Goal: Check status: Check status

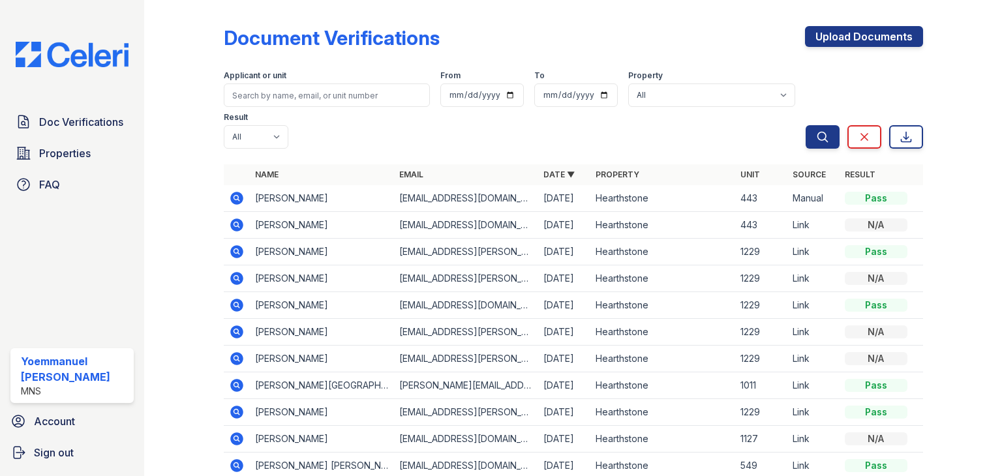
click at [237, 199] on icon at bounding box center [237, 198] width 16 height 16
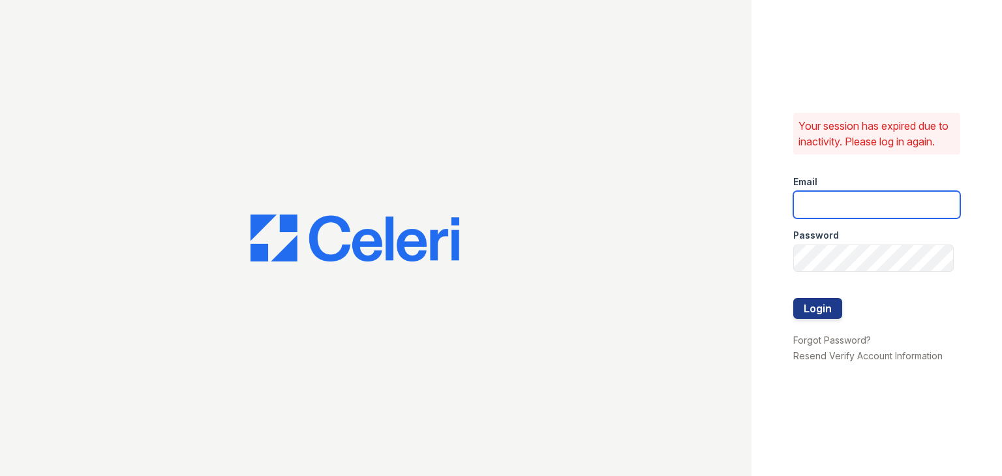
type input "[EMAIL_ADDRESS][DOMAIN_NAME]"
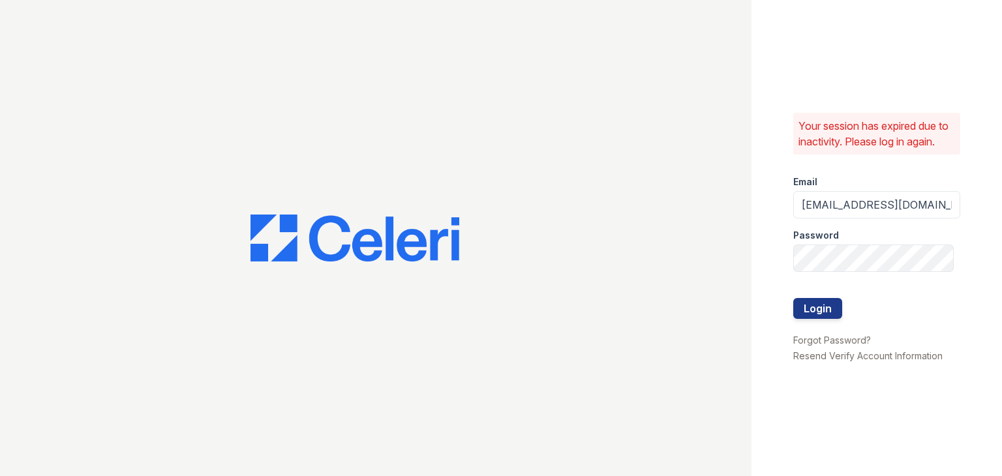
click at [814, 296] on div at bounding box center [876, 285] width 167 height 26
click at [809, 311] on button "Login" at bounding box center [817, 308] width 49 height 21
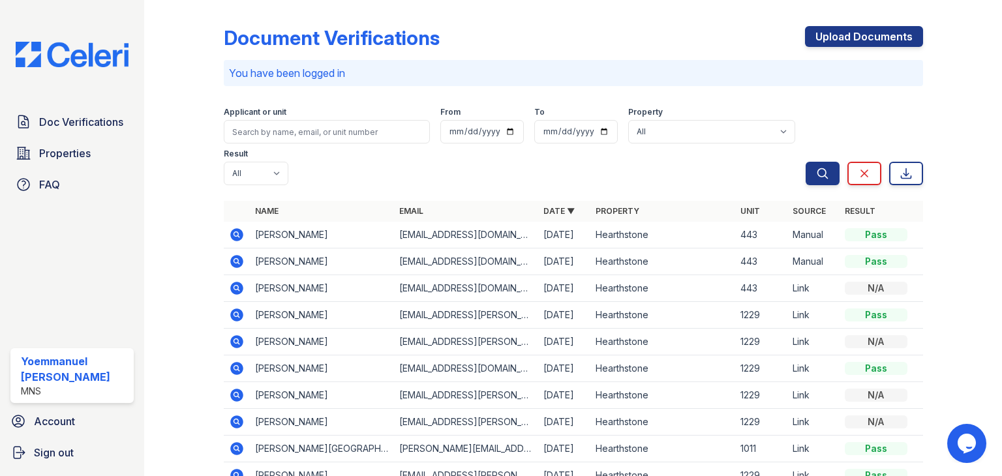
click at [237, 230] on icon at bounding box center [236, 234] width 13 height 13
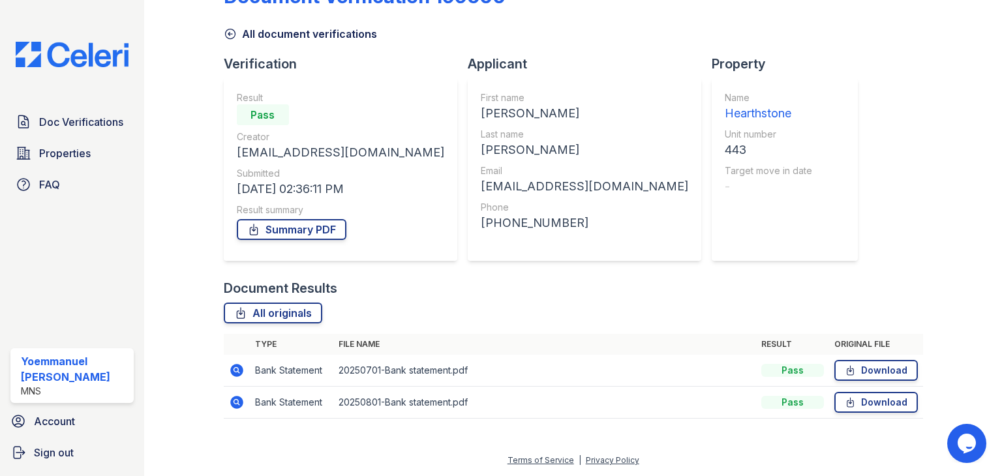
scroll to position [28, 0]
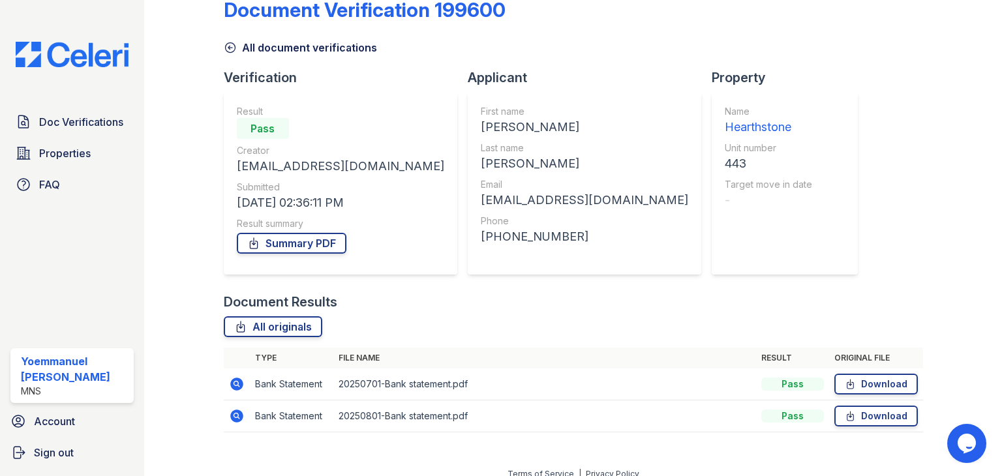
click at [227, 50] on icon at bounding box center [230, 47] width 13 height 13
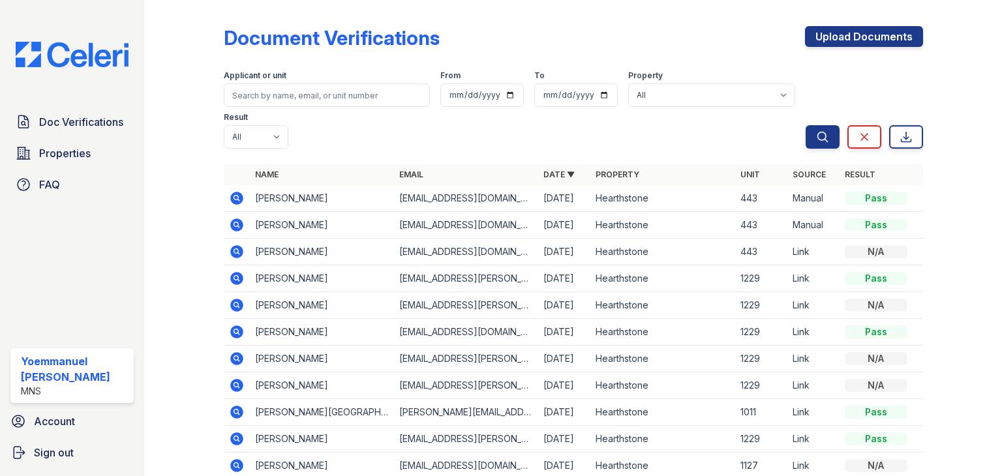
click at [235, 220] on icon at bounding box center [236, 225] width 13 height 13
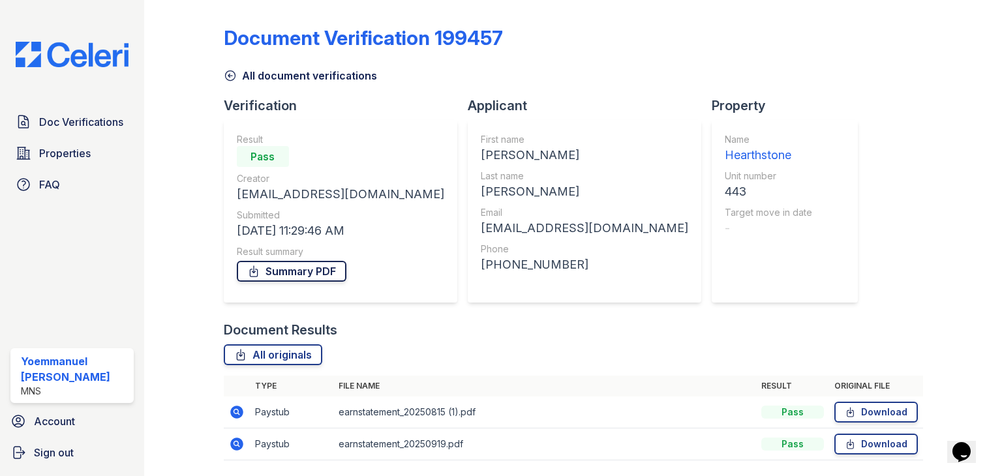
scroll to position [42, 0]
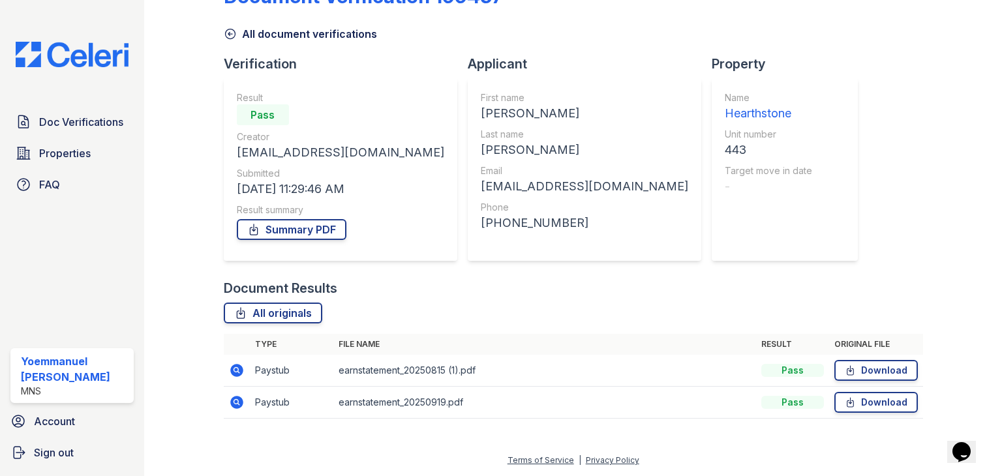
click at [226, 373] on td at bounding box center [237, 371] width 26 height 32
click at [235, 370] on icon at bounding box center [235, 369] width 3 height 3
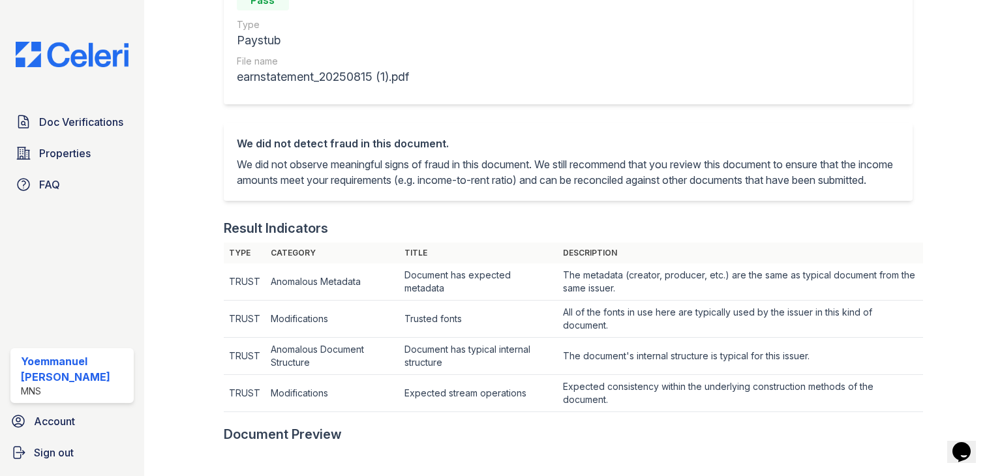
scroll to position [175, 0]
